Goal: Task Accomplishment & Management: Complete application form

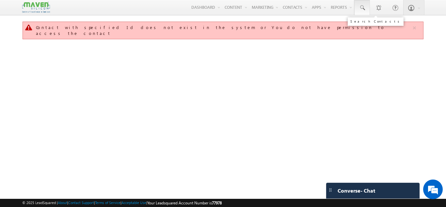
click at [364, 9] on span at bounding box center [362, 8] width 7 height 7
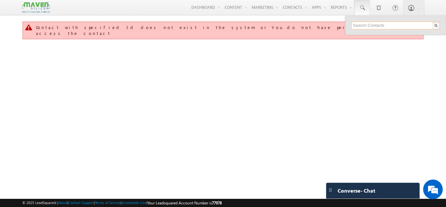
click at [367, 24] on input "text" at bounding box center [396, 26] width 89 height 8
paste input "[EMAIL_ADDRESS][DOMAIN_NAME]"
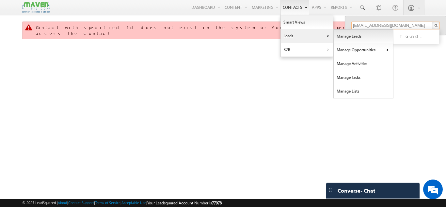
type input "[EMAIL_ADDRESS][DOMAIN_NAME]"
click at [336, 34] on link "Manage Leads" at bounding box center [364, 36] width 60 height 14
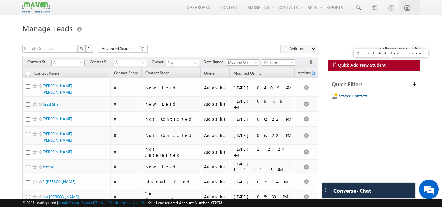
click at [374, 67] on span "Quick Add New Student" at bounding box center [362, 65] width 48 height 6
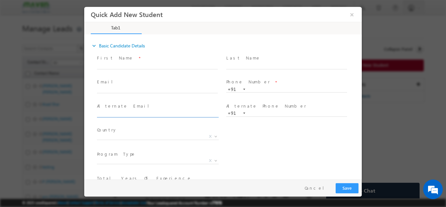
click input "text"
type input "[EMAIL_ADDRESS][DOMAIN_NAME]"
click at [241, 139] on div "Country * [GEOGRAPHIC_DATA] [GEOGRAPHIC_DATA] [GEOGRAPHIC_DATA] [GEOGRAPHIC_DAT…" at bounding box center [229, 137] width 266 height 24
